Goal: Transaction & Acquisition: Purchase product/service

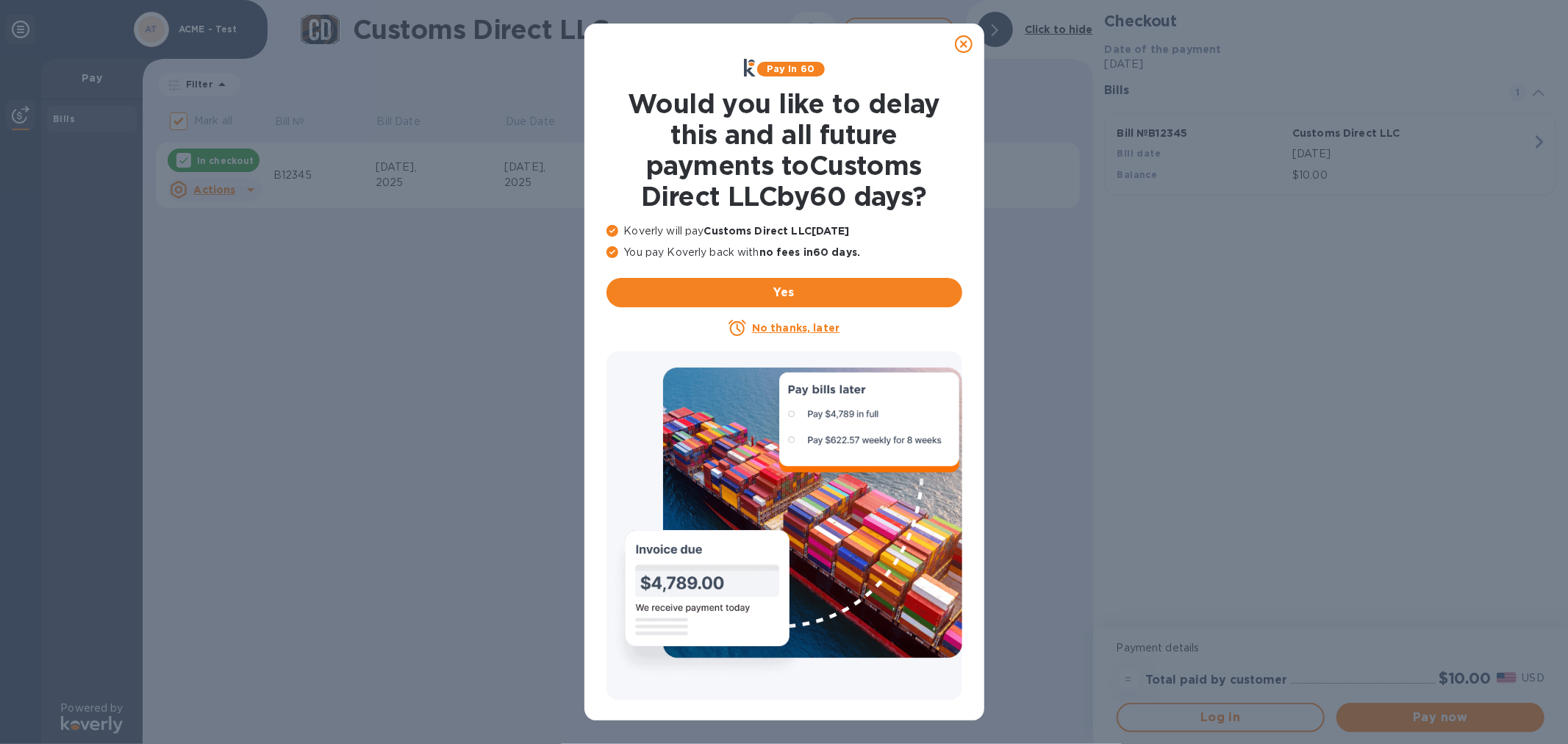
click at [965, 42] on icon at bounding box center [964, 44] width 17 height 17
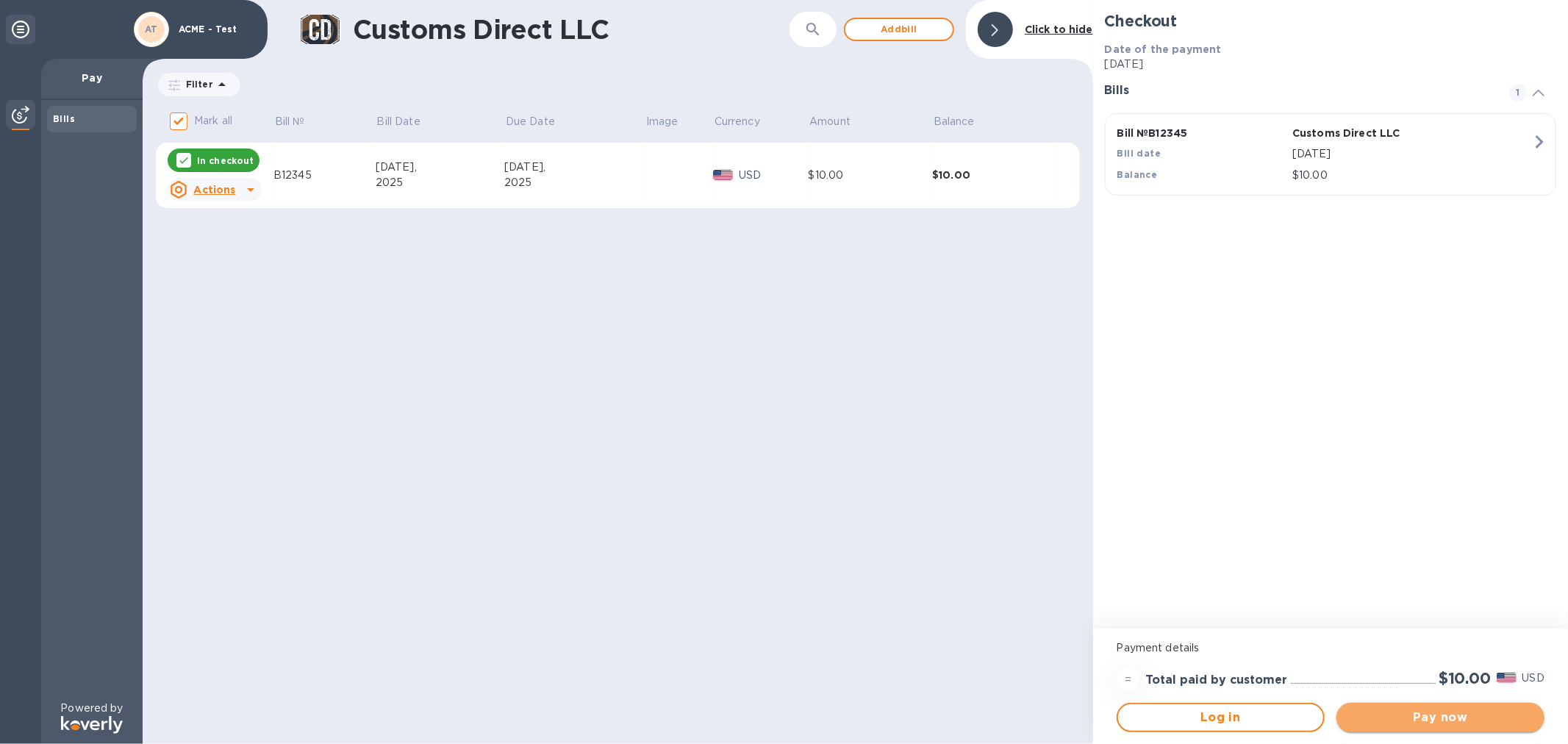
click at [1439, 718] on span "Pay now" at bounding box center [1441, 717] width 185 height 17
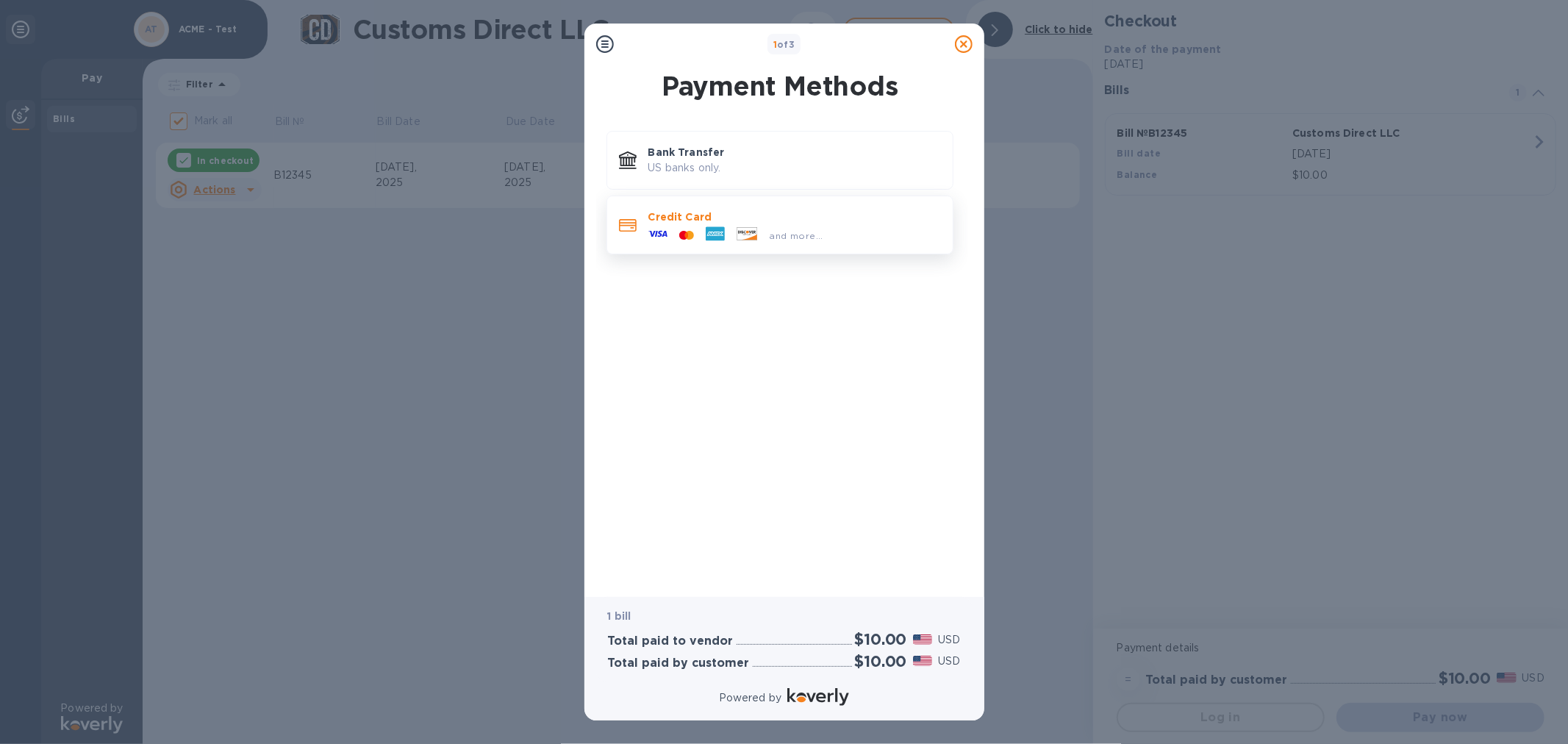
click at [746, 225] on div "and more..." at bounding box center [735, 235] width 186 height 22
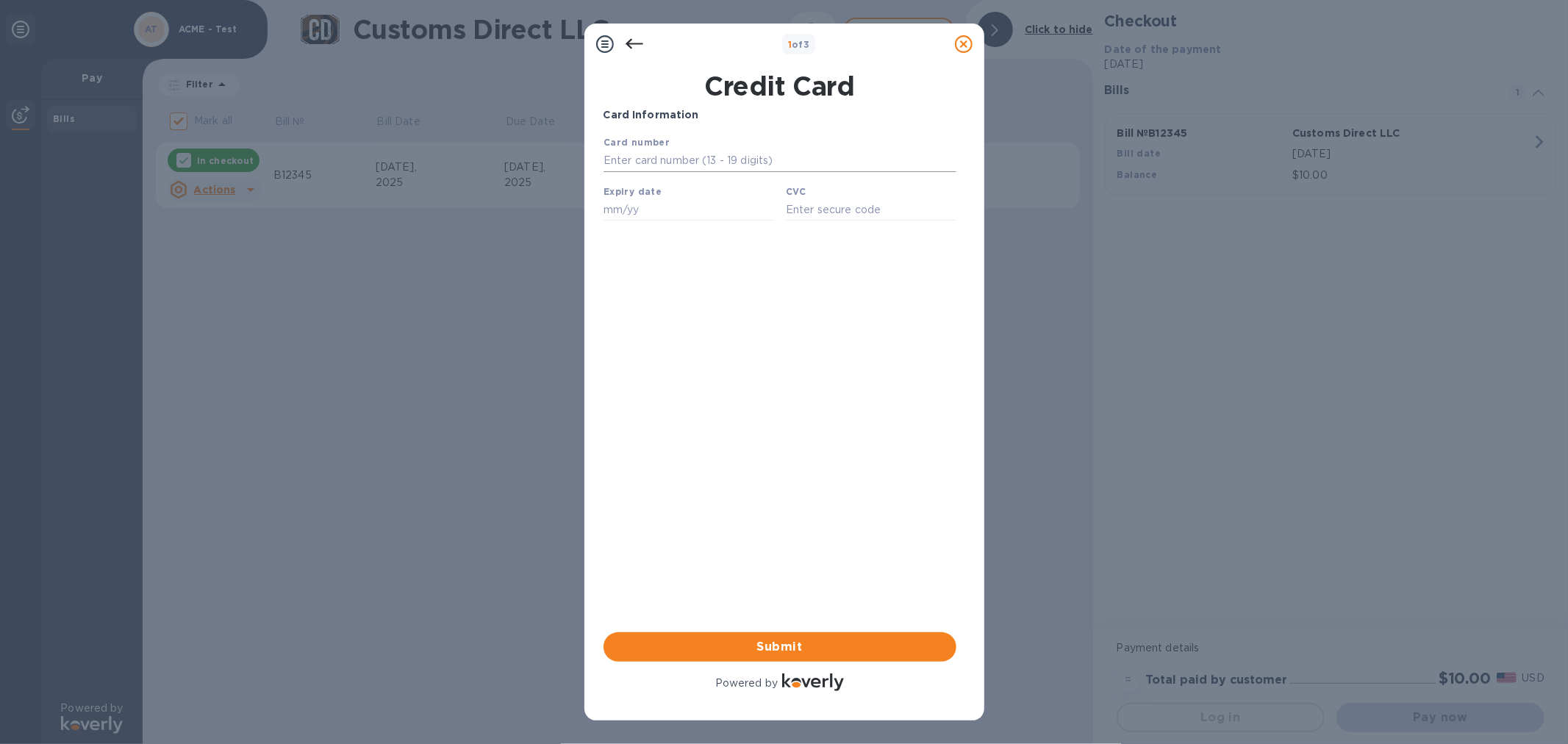
click at [675, 163] on input "text" at bounding box center [779, 160] width 353 height 22
type input "[CREDIT_CARD_NUMBER]"
type input "12/25"
click at [824, 210] on input "text" at bounding box center [870, 208] width 171 height 22
type input "0092"
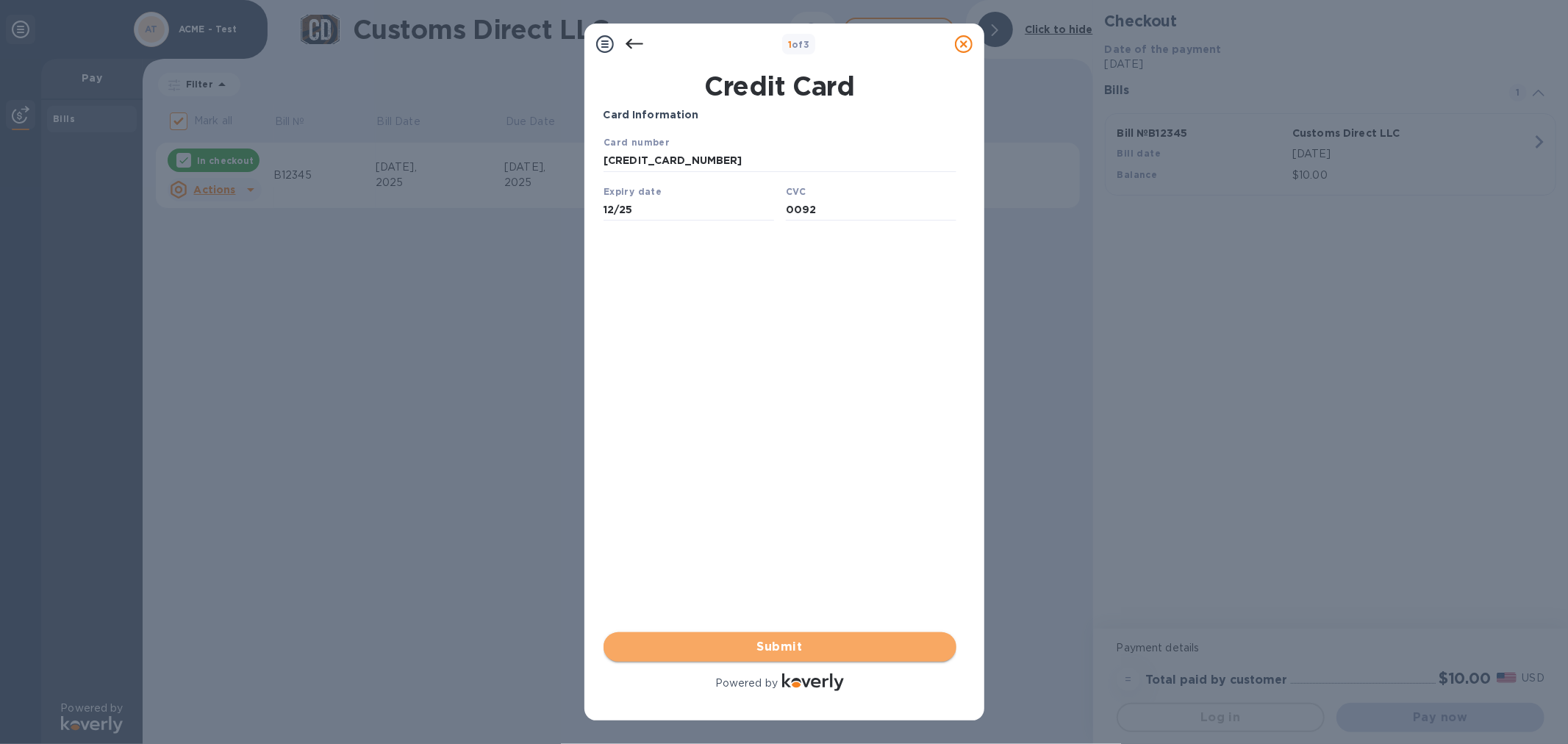
click at [807, 649] on span "Submit" at bounding box center [781, 647] width 330 height 17
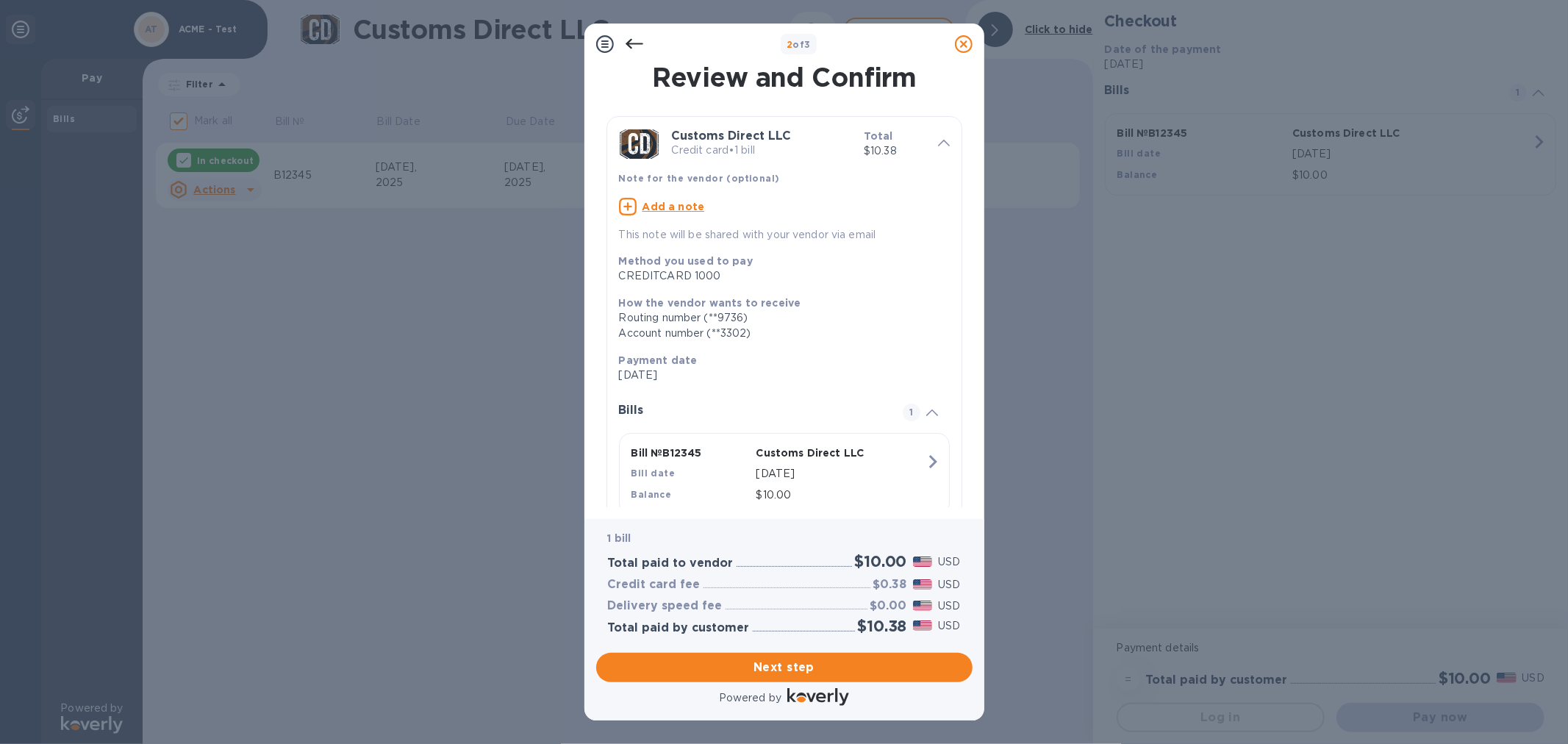
scroll to position [46, 0]
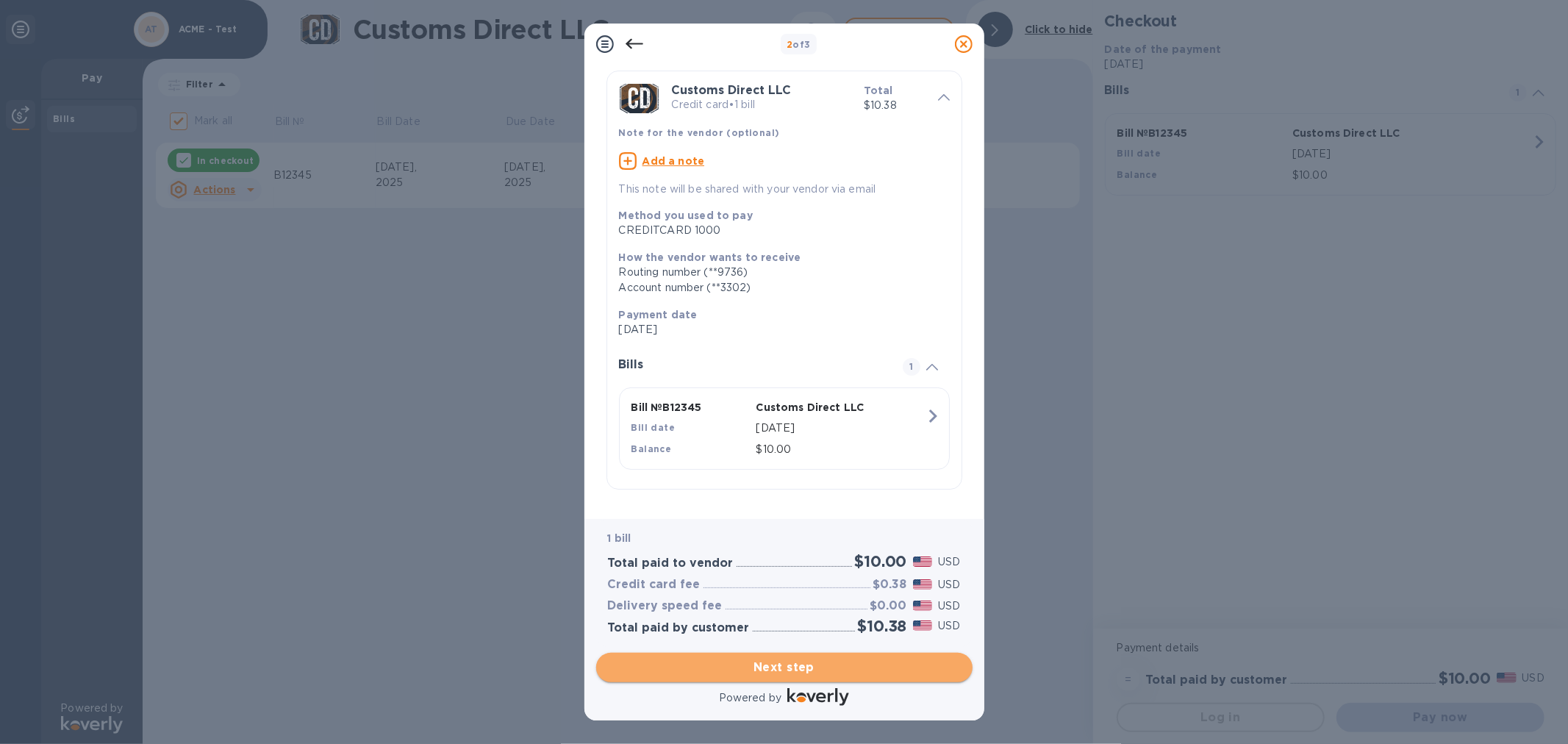
click at [773, 669] on span "Next step" at bounding box center [784, 668] width 353 height 17
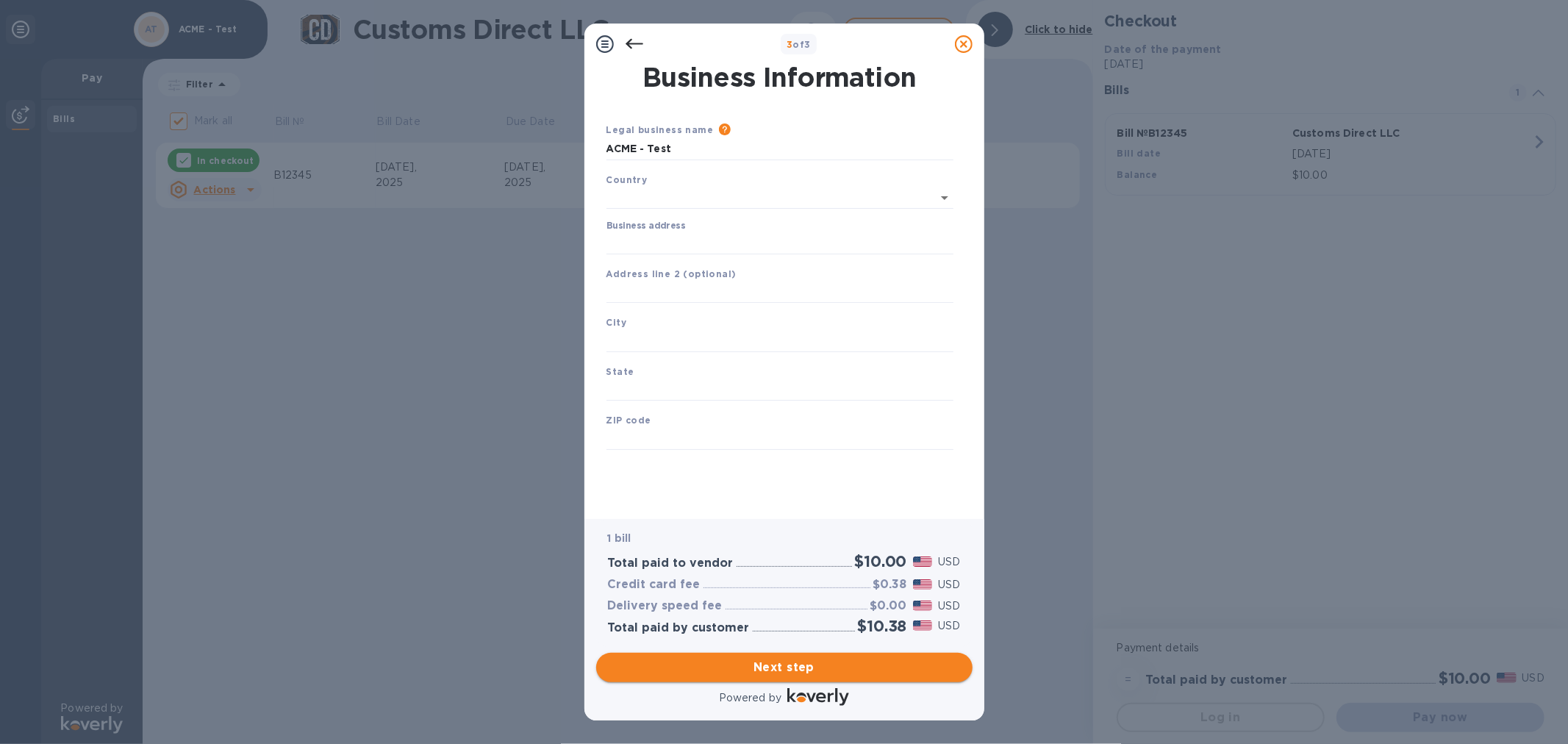
scroll to position [0, 0]
type input "[GEOGRAPHIC_DATA]"
click at [655, 238] on input "Business address" at bounding box center [780, 240] width 347 height 22
click at [653, 237] on input "Business address" at bounding box center [780, 240] width 347 height 22
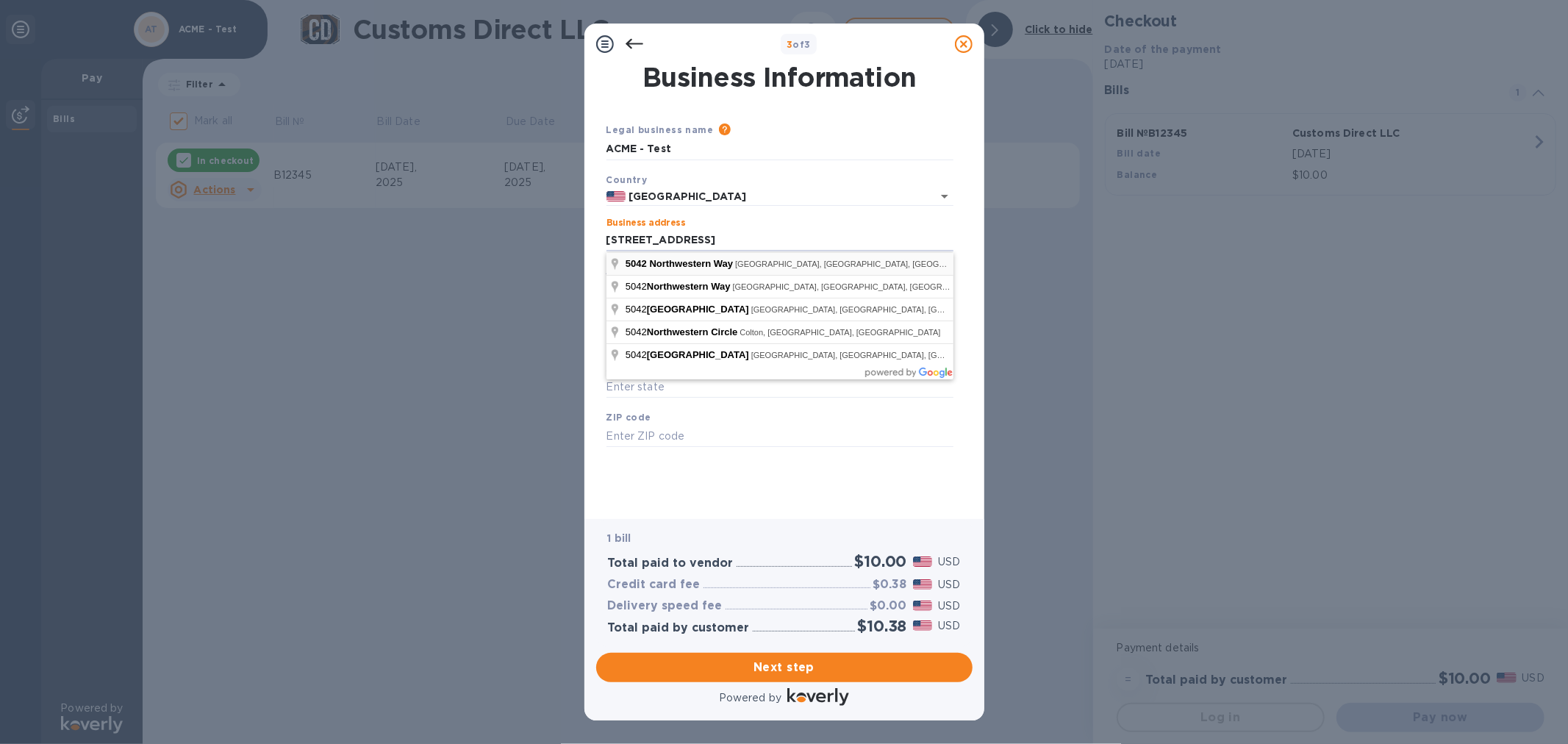
type input "[STREET_ADDRESS]"
type input "[GEOGRAPHIC_DATA]"
type input "CA"
type input "92683"
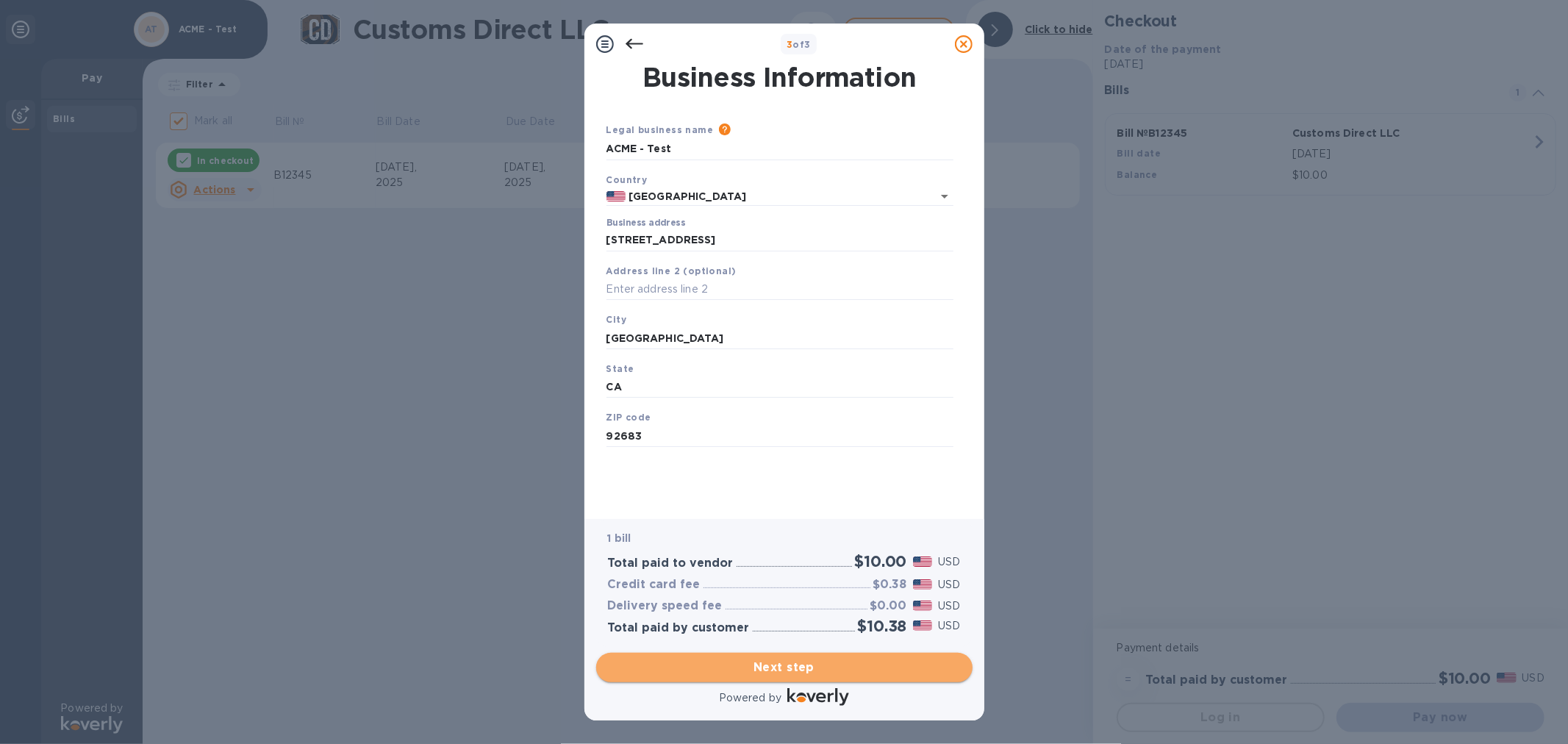
click at [827, 672] on span "Next step" at bounding box center [784, 668] width 353 height 17
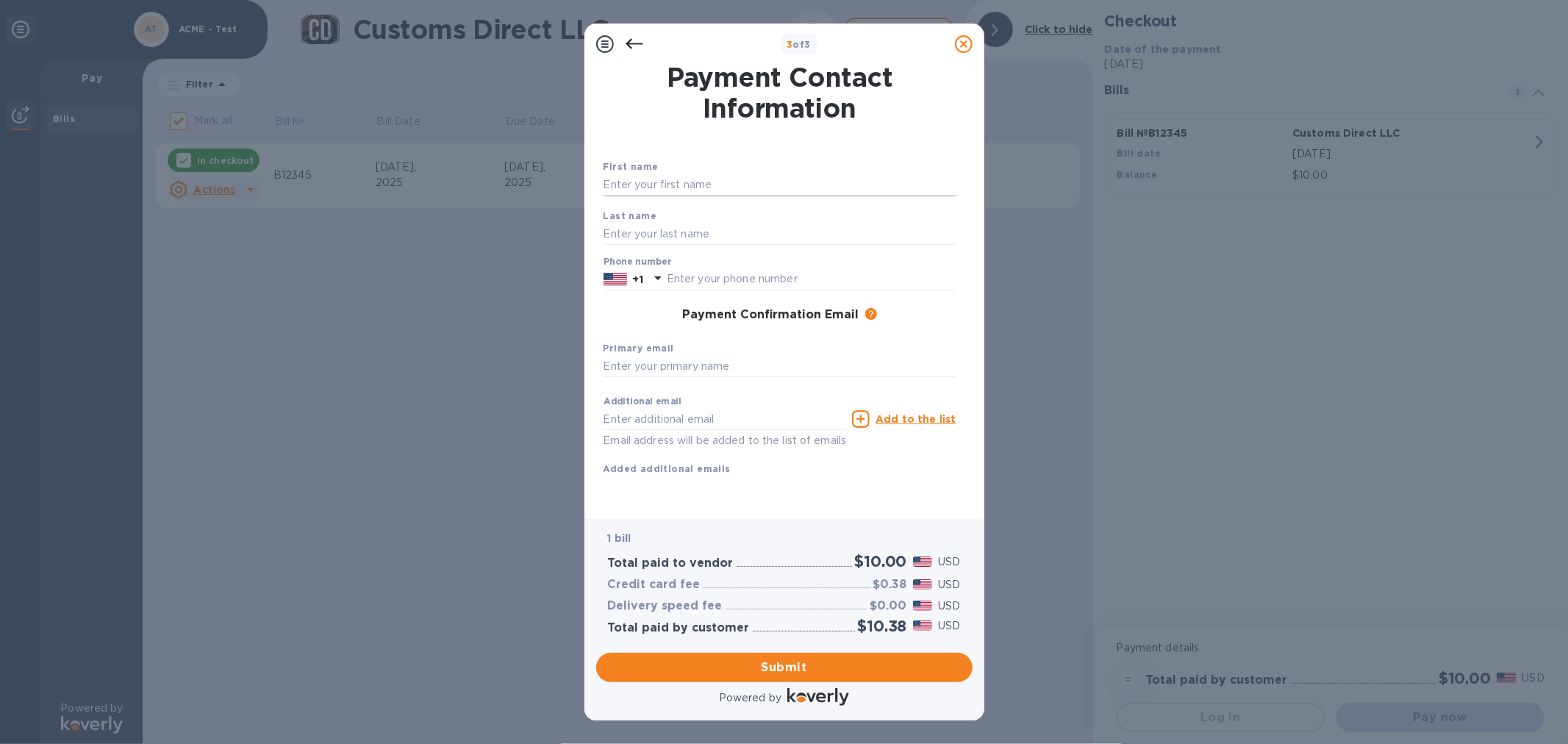
click at [641, 180] on input "text" at bounding box center [780, 185] width 353 height 22
type input "[PERSON_NAME]"
type input "m"
type input "[PERSON_NAME]"
type input "7147911101"
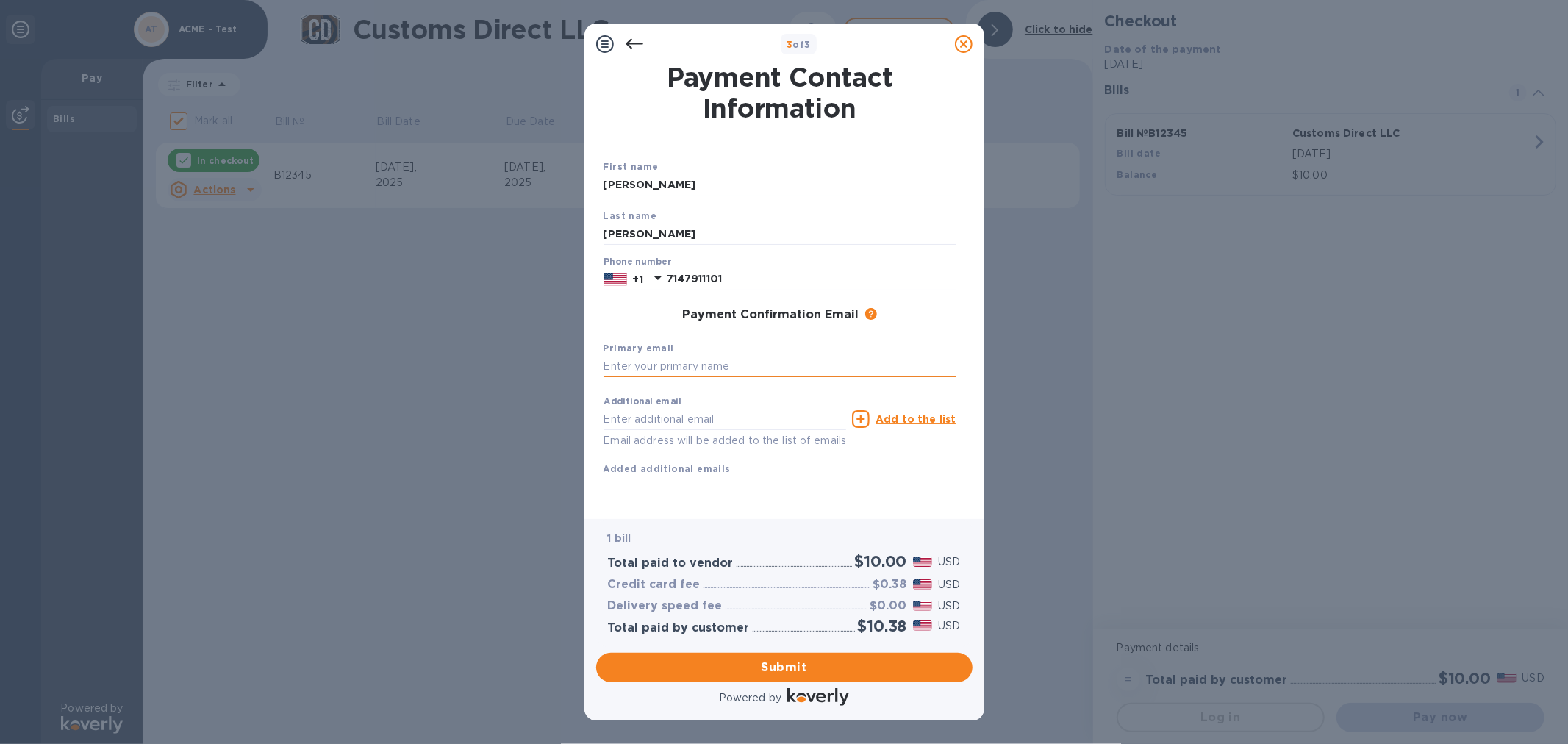
click at [678, 366] on input "text" at bounding box center [780, 366] width 353 height 22
type input "[EMAIL_ADDRESS][DOMAIN_NAME]"
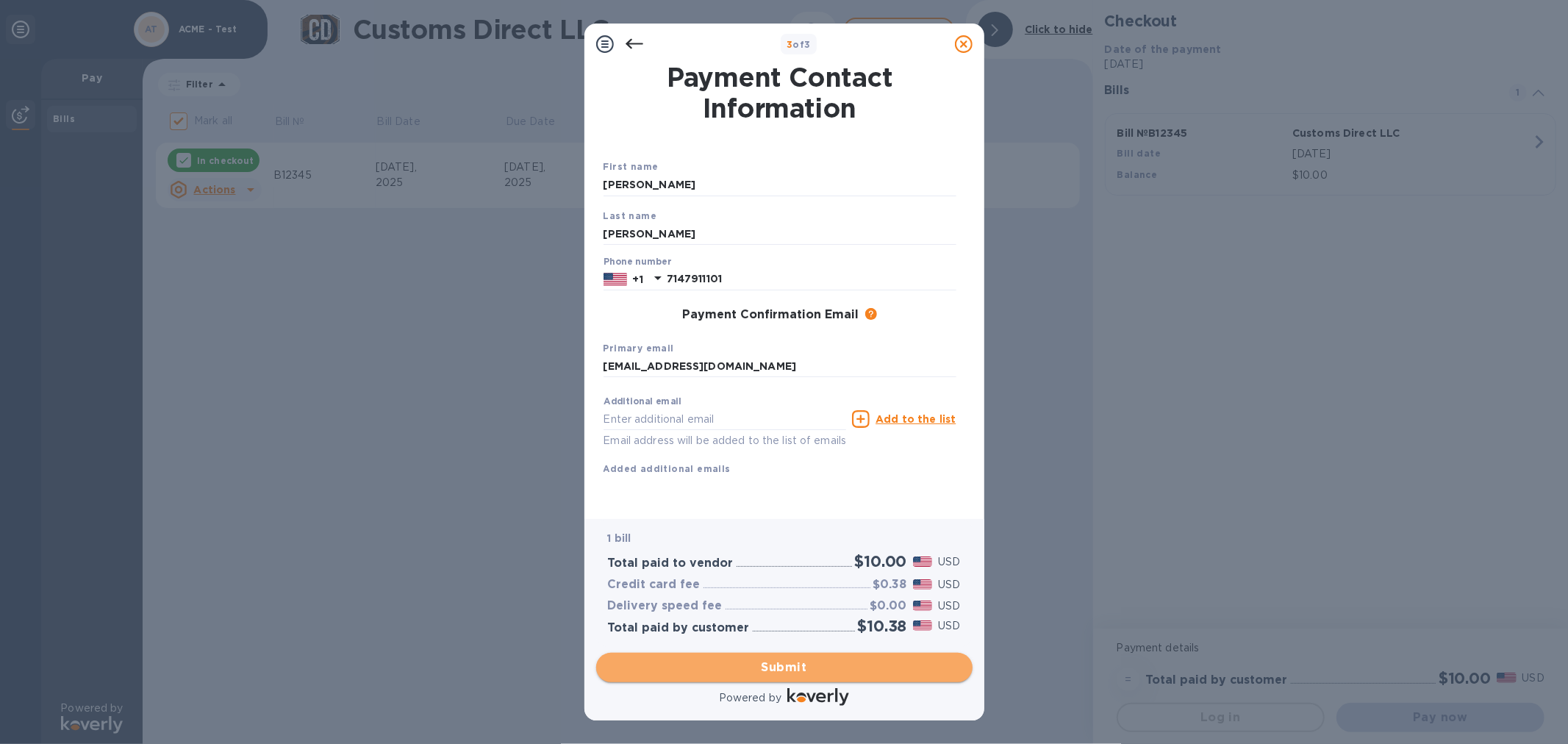
click at [769, 665] on span "Submit" at bounding box center [784, 668] width 353 height 17
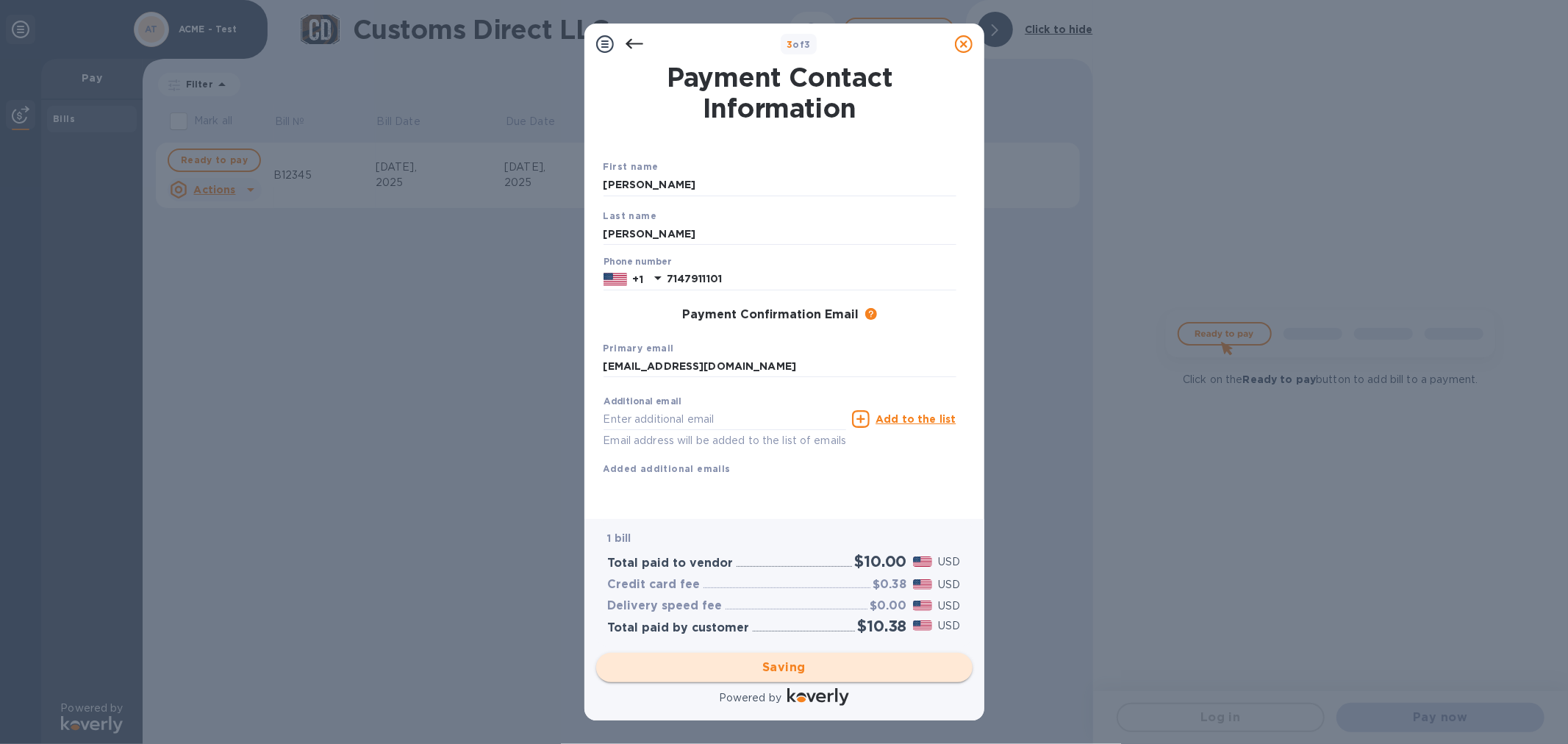
checkbox input "false"
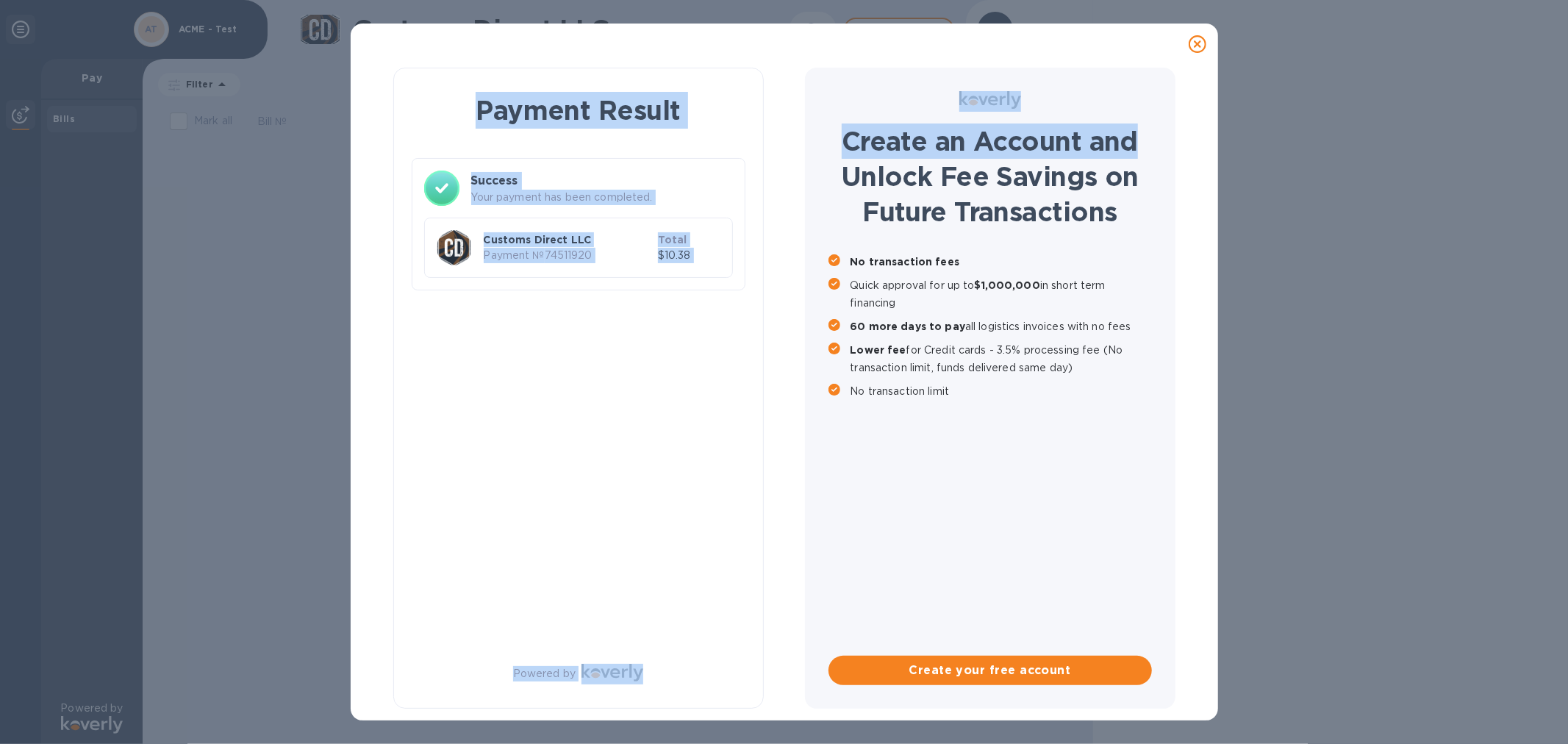
drag, startPoint x: 1192, startPoint y: 44, endPoint x: 1191, endPoint y: 143, distance: 99.0
click at [1191, 143] on div "Payment Result Success Your payment has been completed. Customs Direct LLC Paym…" at bounding box center [784, 372] width 867 height 697
